Goal: Transaction & Acquisition: Purchase product/service

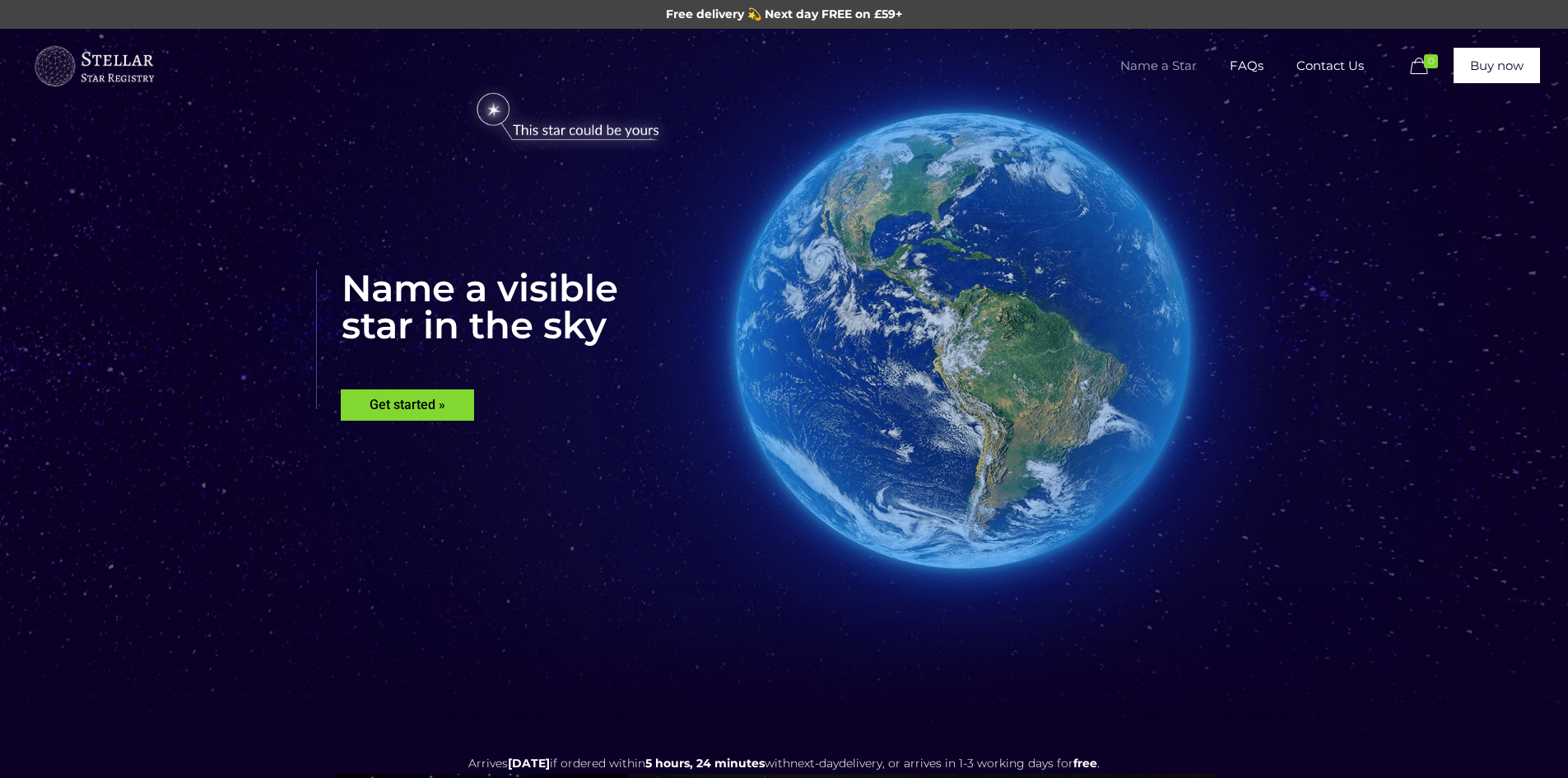
click at [1160, 52] on span "Name a Star" at bounding box center [1158, 65] width 109 height 49
click at [436, 405] on rs-layer "Get started »" at bounding box center [407, 404] width 134 height 31
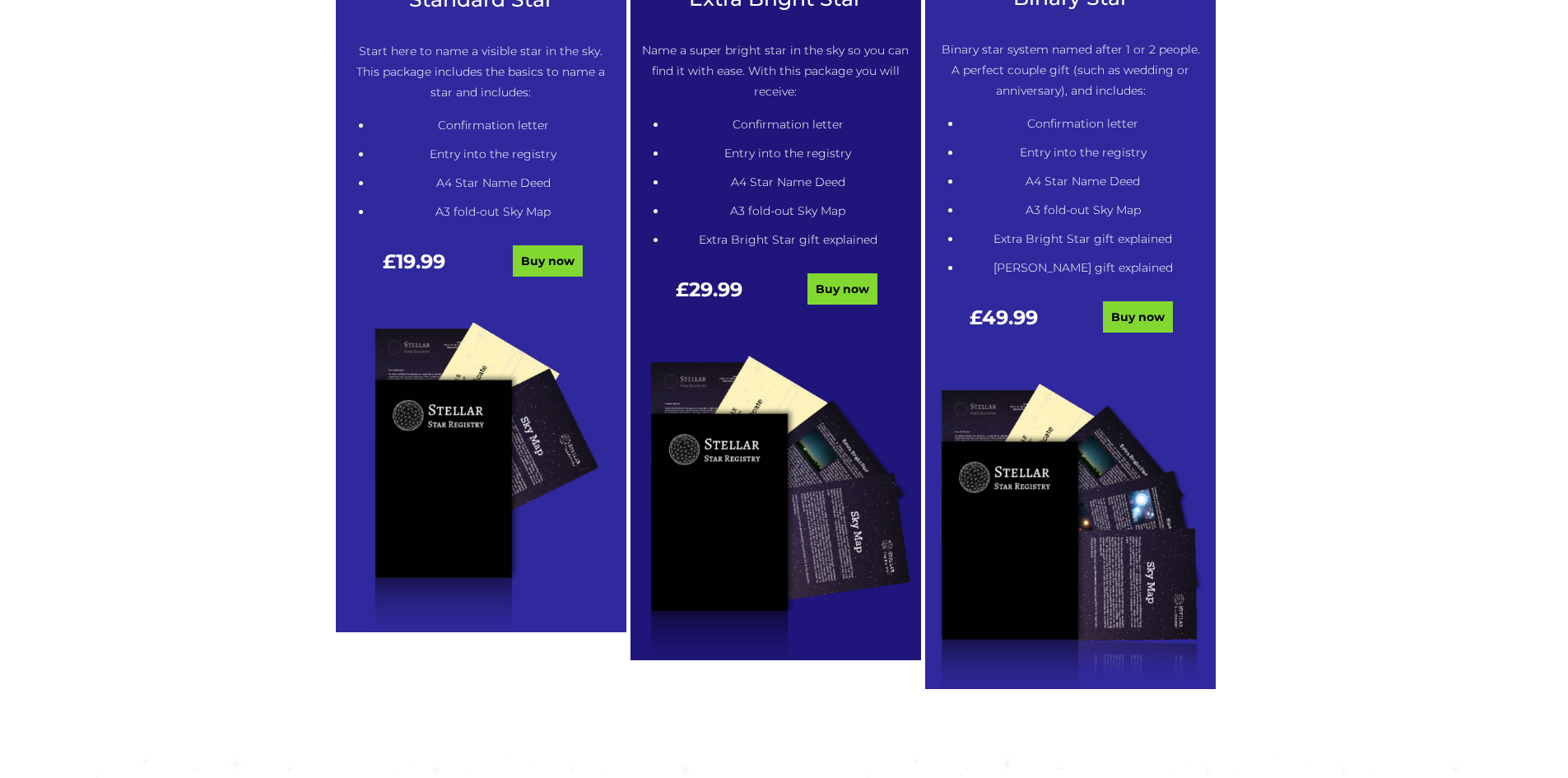
scroll to position [918, 0]
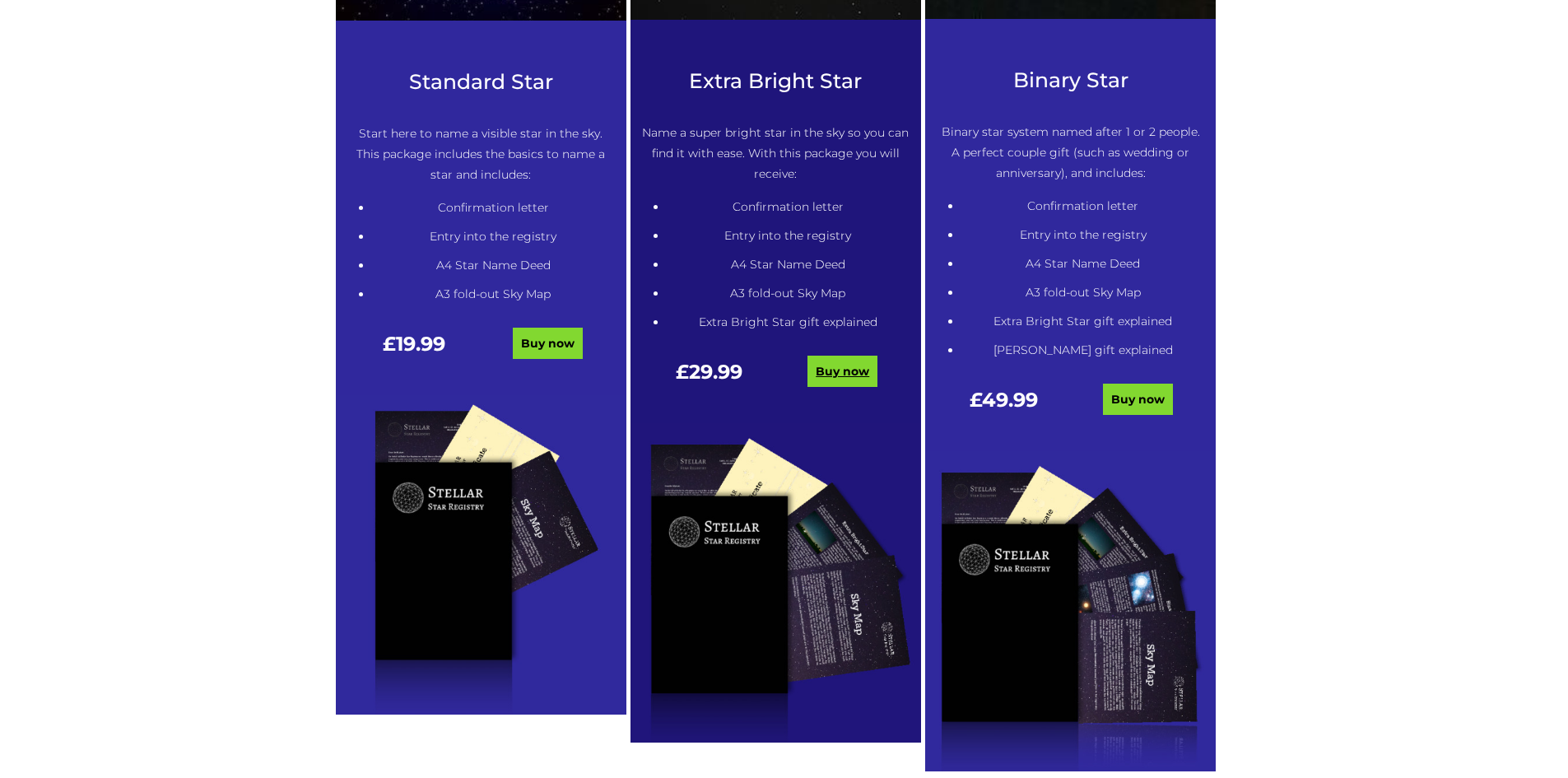
click at [864, 364] on link "Buy now" at bounding box center [842, 371] width 70 height 31
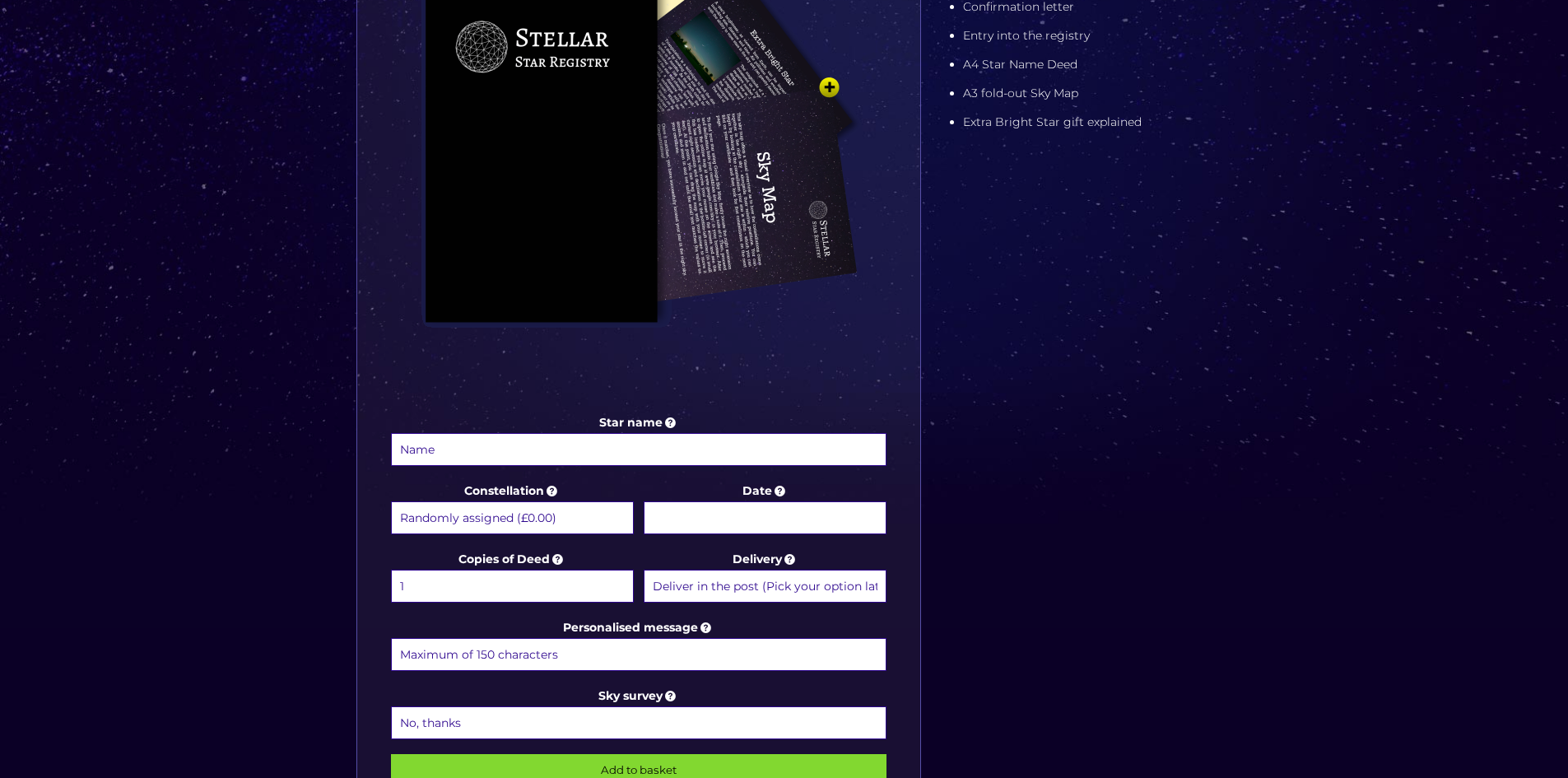
scroll to position [494, 0]
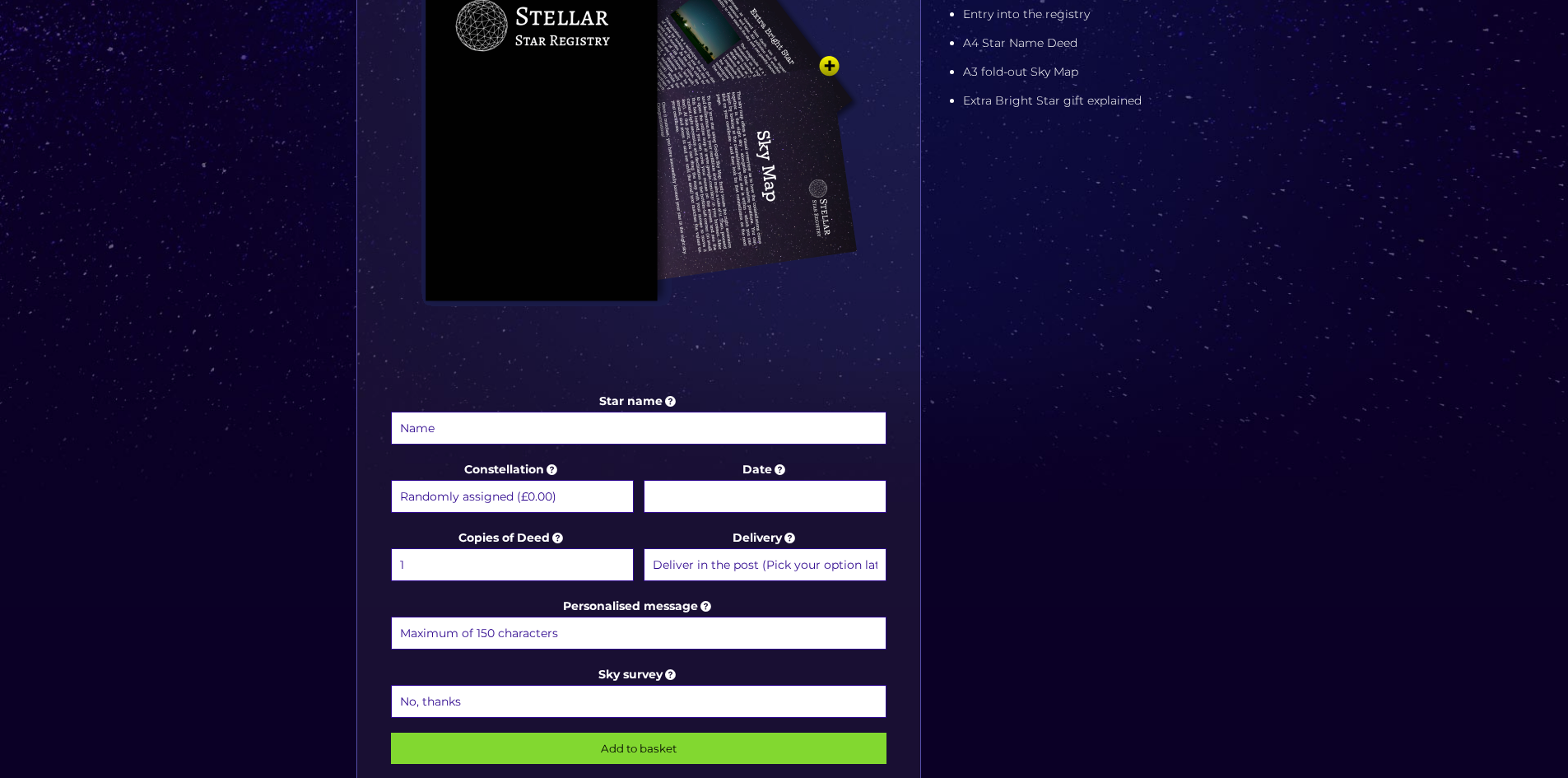
click at [506, 428] on input "Star name" at bounding box center [638, 427] width 497 height 33
type input "[PERSON_NAME]"
click at [546, 503] on select "Randomly assigned (£0.00) Aquarius - [DATE] - [DATE] (+£9.99) Aries - [DATE] - …" at bounding box center [512, 496] width 243 height 33
click at [791, 508] on input "Date" at bounding box center [764, 496] width 243 height 33
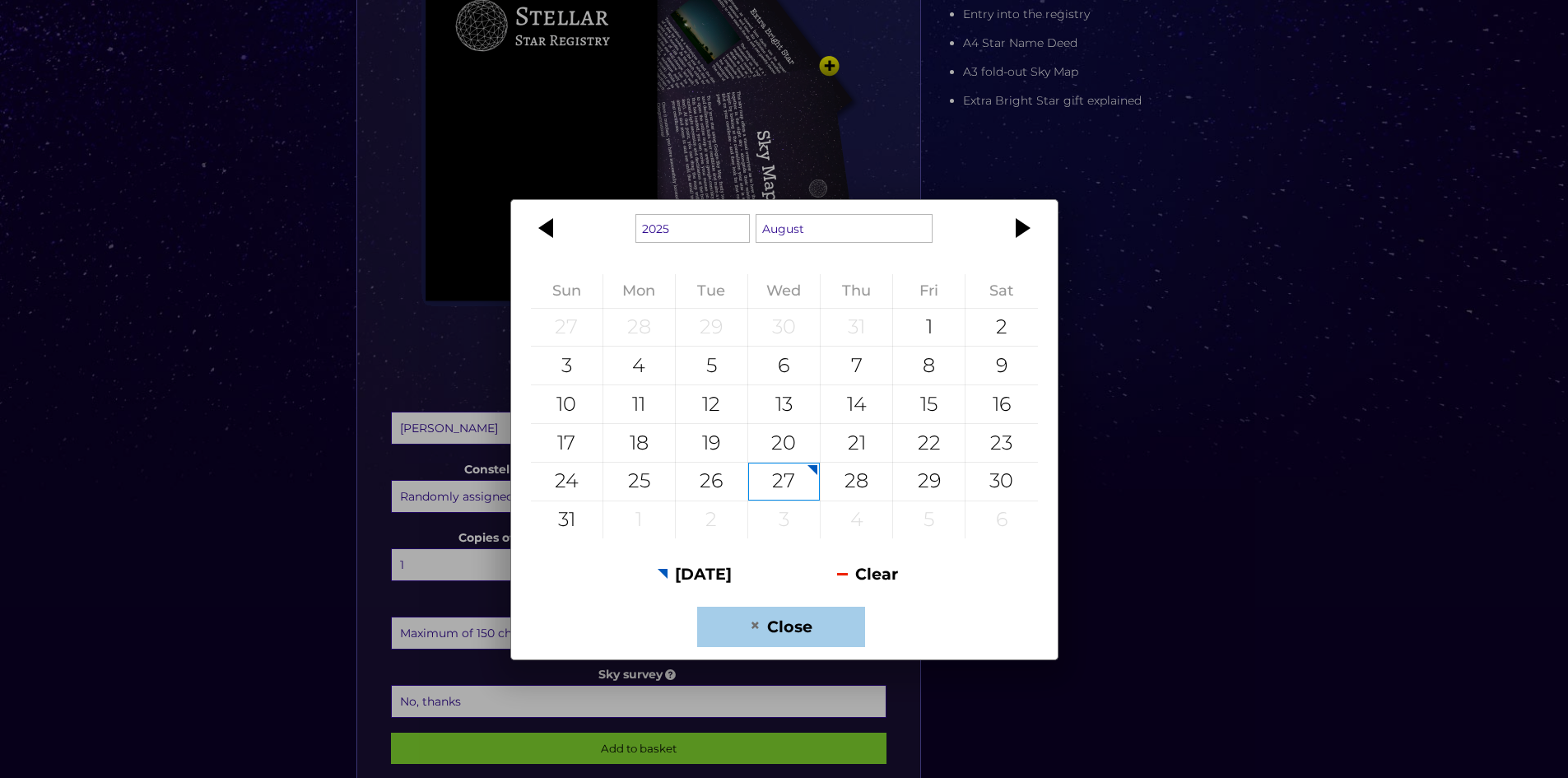
click at [800, 627] on button "Close" at bounding box center [780, 627] width 167 height 40
click at [770, 490] on body "Free delivery 💫 Next day FREE on £59+ Name a Star FAQs Contact Us 0 Buy now Cho…" at bounding box center [784, 458] width 1568 height 1905
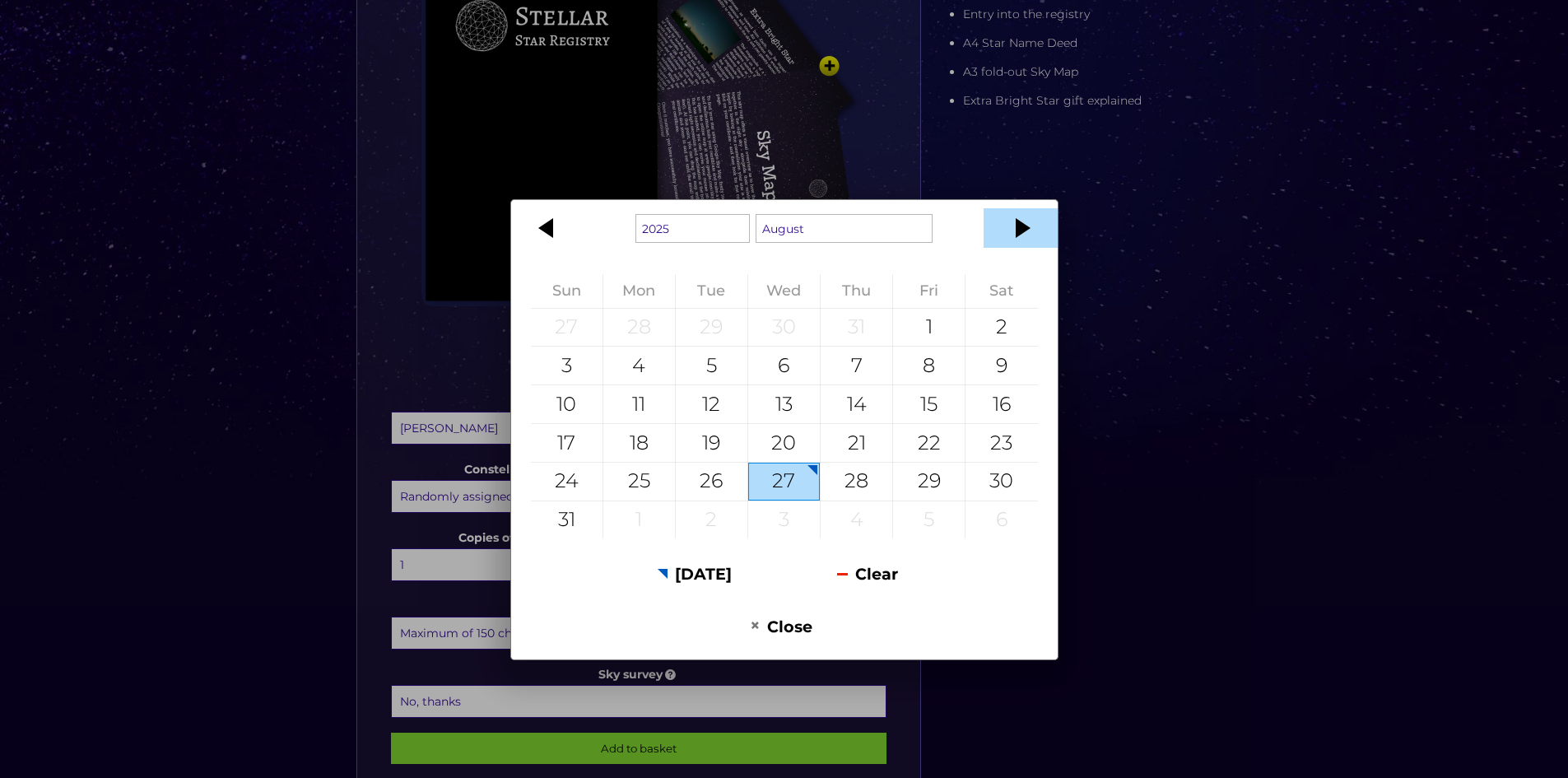
click at [1042, 223] on div at bounding box center [1021, 228] width 74 height 39
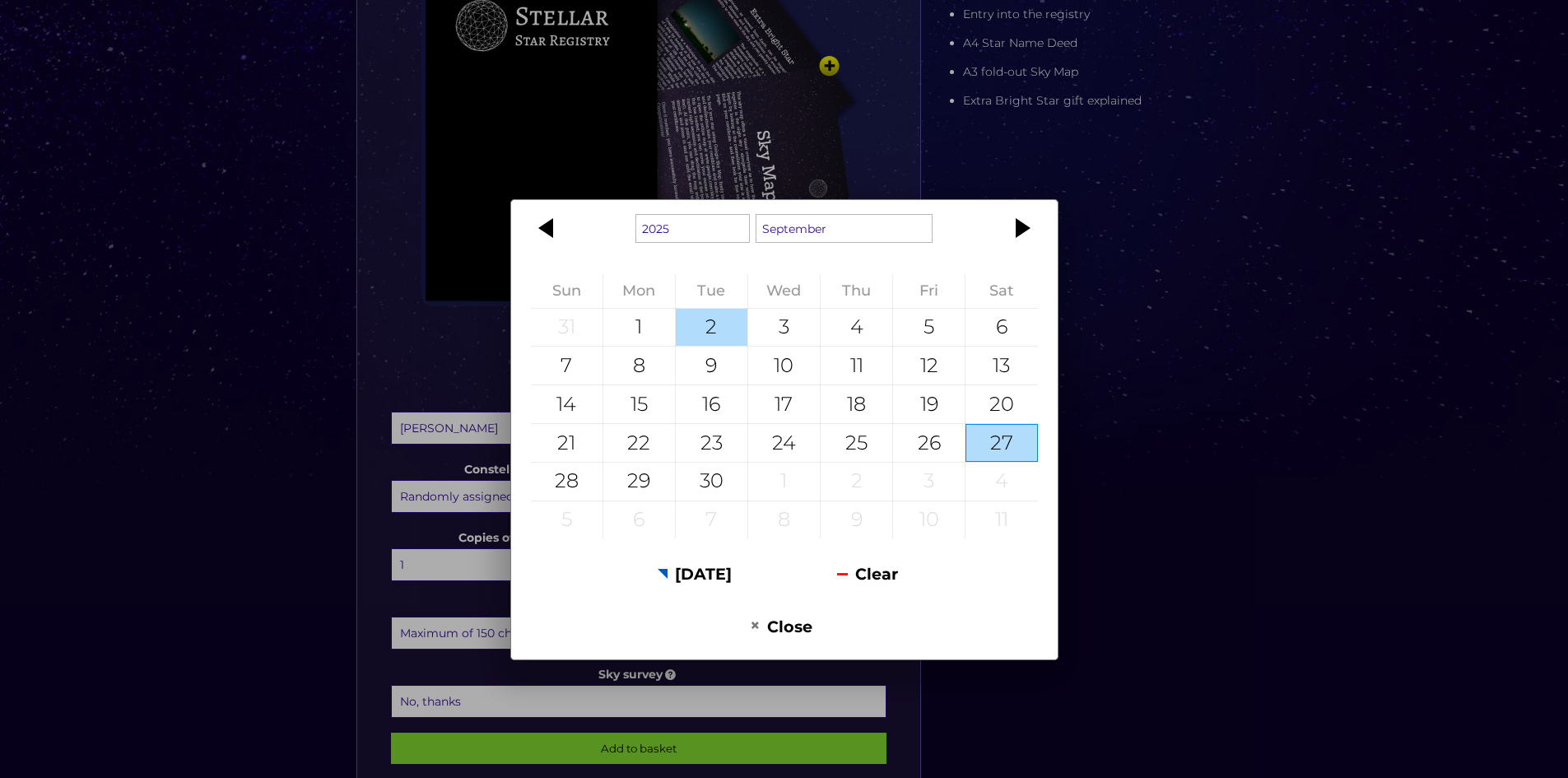
click at [705, 335] on div "2" at bounding box center [712, 327] width 72 height 38
type input "[DATE]"
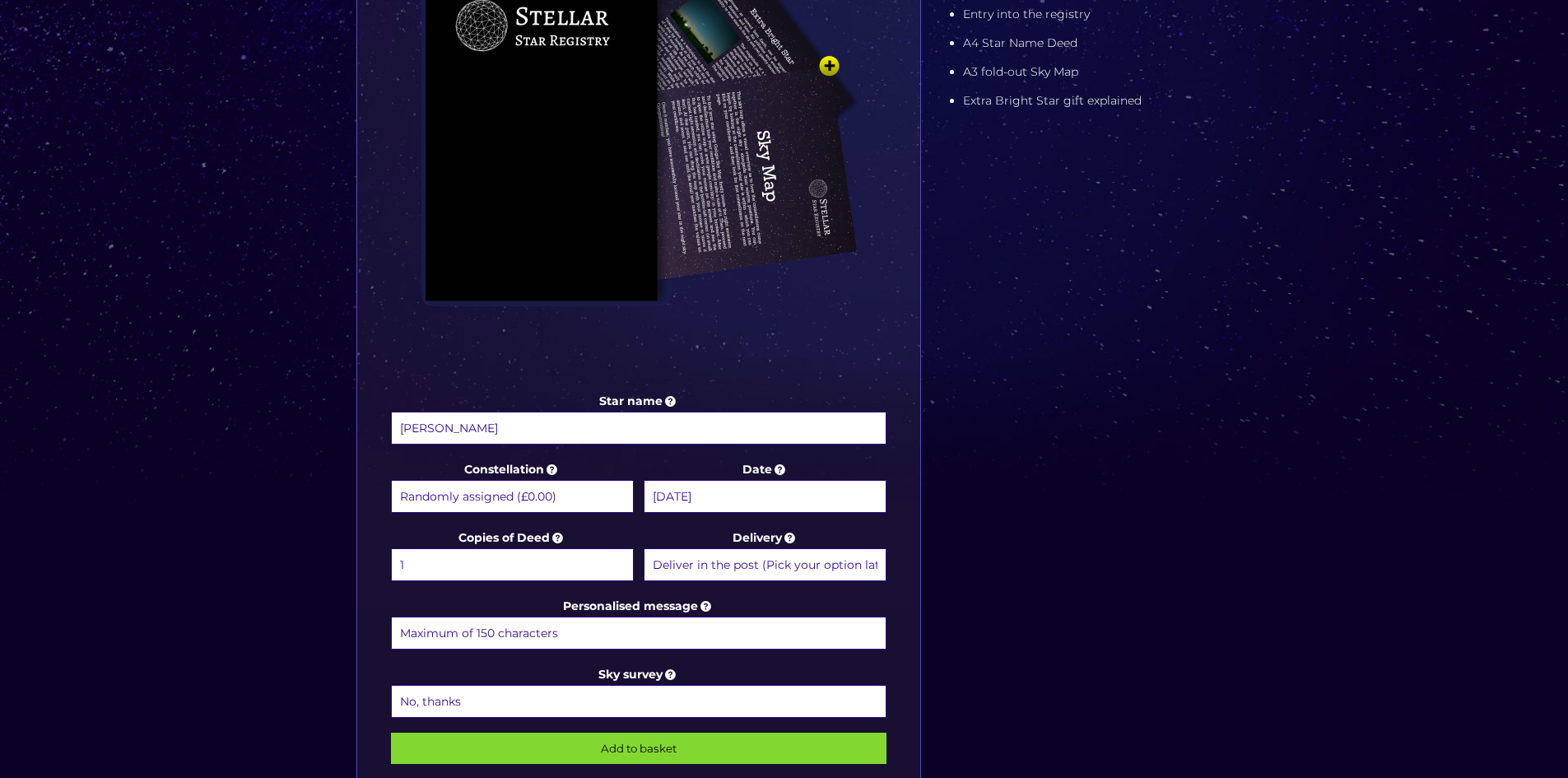
click at [839, 569] on select "Deliver in the post (Pick your option later) Deliver in the post and by Email (…" at bounding box center [764, 564] width 243 height 33
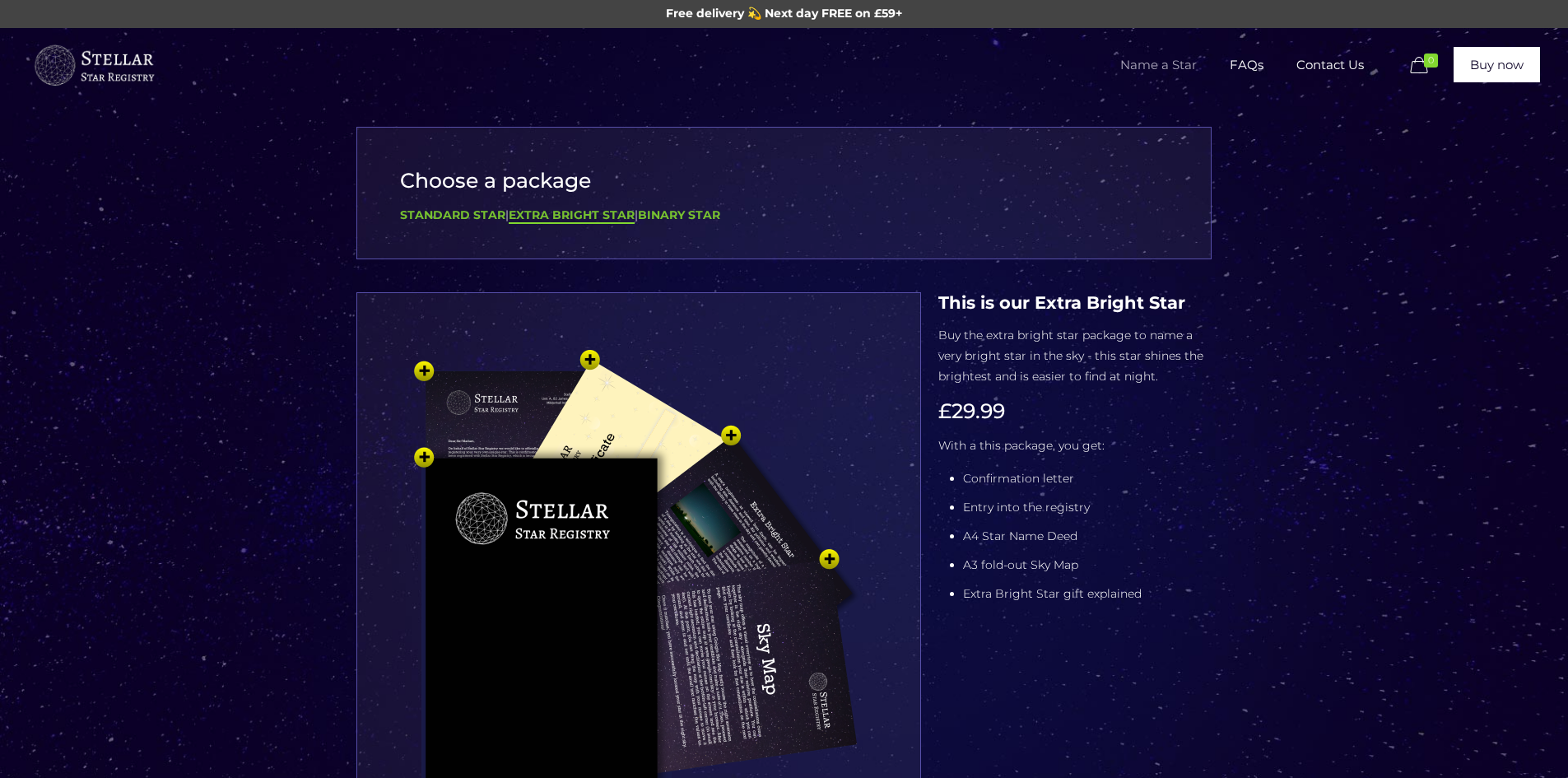
scroll to position [0, 0]
